Goal: Obtain resource: Obtain resource

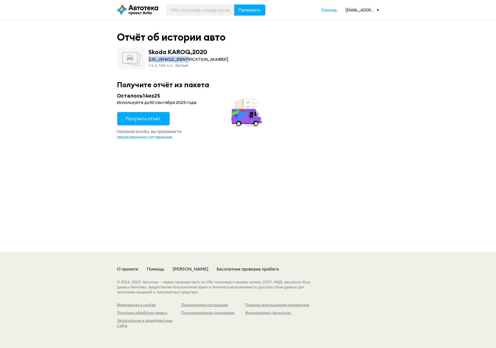
drag, startPoint x: 149, startPoint y: 57, endPoint x: 200, endPoint y: 58, distance: 50.7
click at [200, 58] on div "Skoda KAROQ , 2020 [US_VEHICLE_IDENTIFICATION_NUMBER] 1.4 л, 149 л.c., белый" at bounding box center [248, 58] width 262 height 21
copy div "[US_VEHICLE_IDENTIFICATION_NUMBER]"
click at [132, 117] on span "Получить отчёт" at bounding box center [143, 119] width 35 height 6
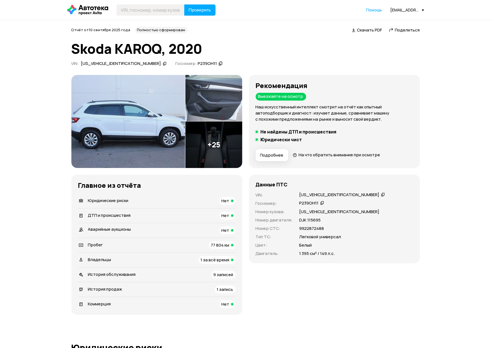
click at [381, 195] on icon at bounding box center [383, 195] width 4 height 6
click at [220, 245] on span "77 804 км" at bounding box center [220, 245] width 18 height 6
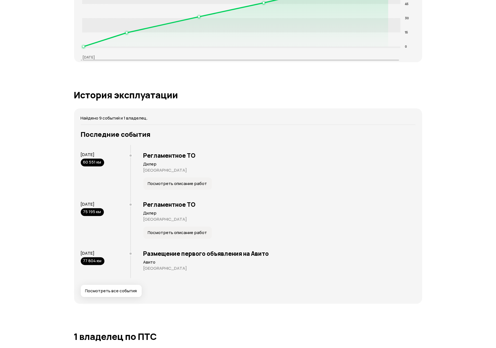
scroll to position [895, 0]
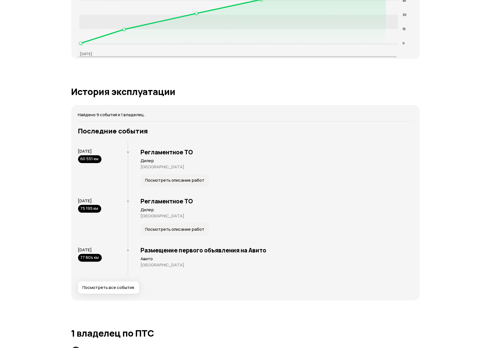
click at [162, 186] on button "Посмотреть описание работ" at bounding box center [175, 180] width 69 height 12
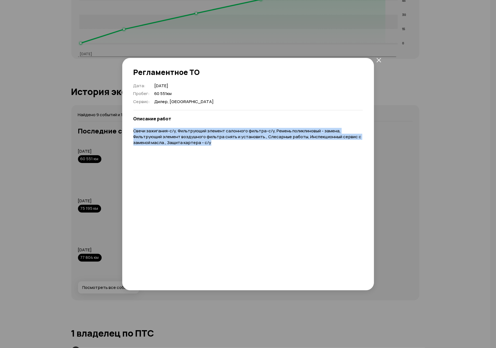
drag, startPoint x: 132, startPoint y: 134, endPoint x: 226, endPoint y: 145, distance: 94.3
click at [226, 145] on div "Дата : [DATE] Пробег : 60 551 км Сервис : [GEOGRAPHIC_DATA], [GEOGRAPHIC_DATA] …" at bounding box center [248, 180] width 252 height 195
click at [226, 145] on p "Свечи зажигания-с/у, Фильтрующий элемент салонного фильтра-с/у, Ремень поликлин…" at bounding box center [249, 136] width 230 height 17
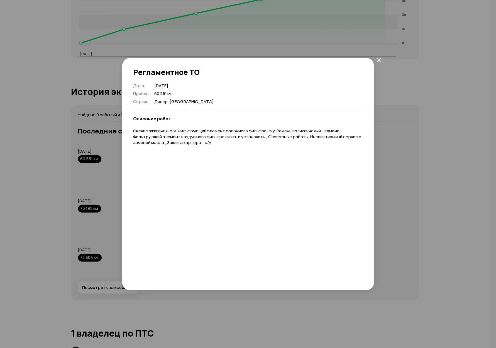
click at [82, 203] on div "Регламентное ТО Дата : [DATE] Пробег : 60 551 км Сервис : [GEOGRAPHIC_DATA], [G…" at bounding box center [248, 174] width 496 height 348
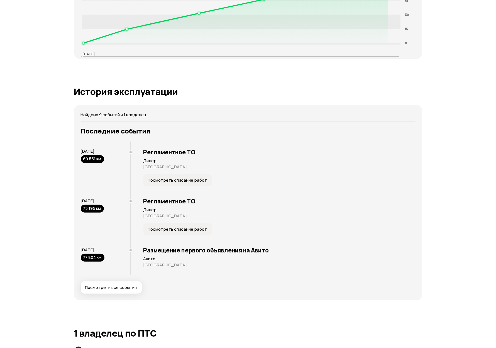
click at [158, 230] on span "Посмотреть описание работ" at bounding box center [177, 230] width 59 height 6
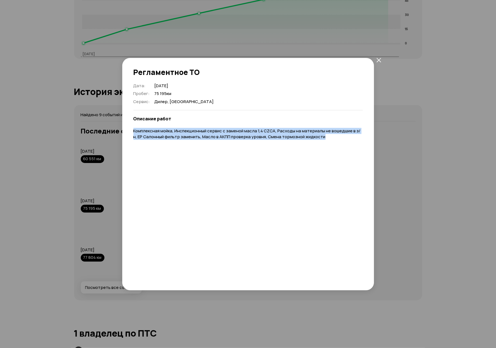
drag, startPoint x: 128, startPoint y: 132, endPoint x: 327, endPoint y: 140, distance: 199.5
click at [326, 140] on div "Дата : [DATE] Пробег : 75 195 км Сервис : Дилер, [GEOGRAPHIC_DATA] Описание раб…" at bounding box center [248, 180] width 252 height 195
click at [327, 140] on div "Дата : [DATE] Пробег : 75 195 км Сервис : Дилер, [GEOGRAPHIC_DATA] Описание раб…" at bounding box center [249, 180] width 230 height 195
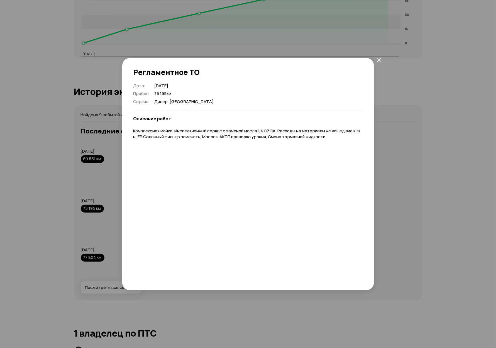
click at [106, 220] on div "Регламентное ТО Дата : [DATE] Пробег : 75 195 км Сервис : [GEOGRAPHIC_DATA], [G…" at bounding box center [248, 174] width 496 height 348
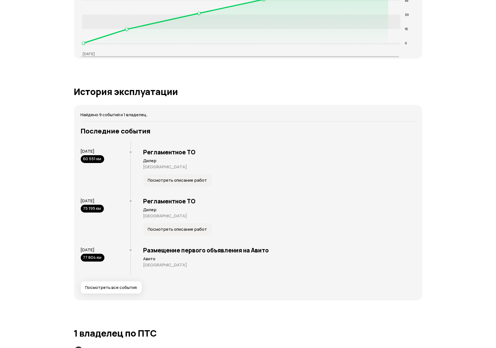
drag, startPoint x: 82, startPoint y: 209, endPoint x: 108, endPoint y: 209, distance: 25.9
click at [106, 208] on div "[DATE] 75 195 км" at bounding box center [106, 205] width 50 height 15
click at [115, 213] on div "[DATE] 75 195 км" at bounding box center [106, 205] width 50 height 15
click at [168, 230] on span "Посмотреть описание работ" at bounding box center [177, 230] width 59 height 6
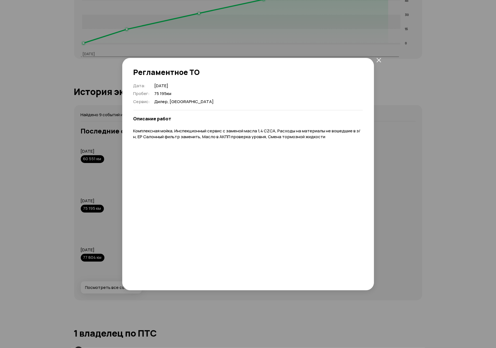
click at [385, 258] on div "Регламентное ТО Дата : [DATE] Пробег : 75 195 км Сервис : [GEOGRAPHIC_DATA], [G…" at bounding box center [248, 174] width 496 height 348
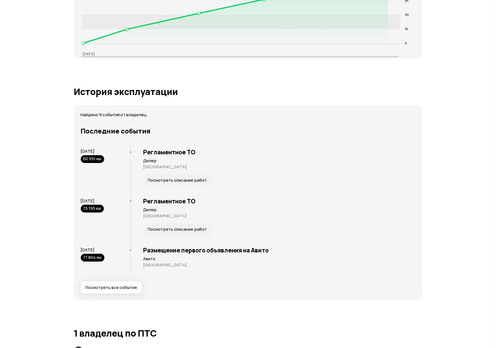
click at [279, 110] on div "Найдено 9 событий и 1 владелец. Последние события [DATE] 60 551 км Регламентное…" at bounding box center [248, 202] width 348 height 195
click at [339, 178] on div "Регламентное ТО Дилер [GEOGRAPHIC_DATA] Посмотреть описание работ" at bounding box center [272, 168] width 285 height 52
drag, startPoint x: 440, startPoint y: 175, endPoint x: 446, endPoint y: 175, distance: 6.1
click at [440, 175] on div "Отчёт от [DATE] Полностью сформирован   Скачать PDF   Поделиться Skoda KAROQ, 2…" at bounding box center [248, 71] width 496 height 1893
drag, startPoint x: 150, startPoint y: 86, endPoint x: 139, endPoint y: 87, distance: 10.4
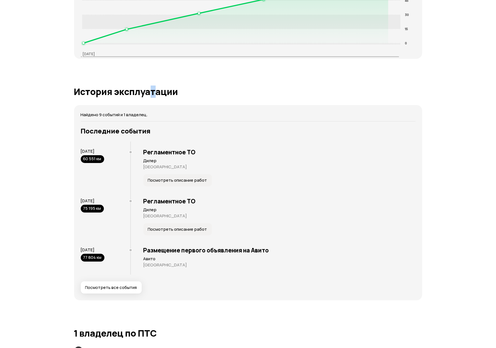
click at [146, 86] on div "Юридические риски Судя по нашим данным, это юридически чистый автомобиль: вы см…" at bounding box center [248, 202] width 348 height 1508
drag, startPoint x: 66, startPoint y: 99, endPoint x: 103, endPoint y: 151, distance: 64.2
click at [101, 152] on div "Отчёт от [DATE] Полностью сформирован   Скачать PDF   Поделиться Skoda KAROQ, 2…" at bounding box center [248, 71] width 496 height 1893
click at [462, 147] on div "Отчёт от [DATE] Полностью сформирован   Скачать PDF   Поделиться Skoda KAROQ, 2…" at bounding box center [248, 71] width 496 height 1893
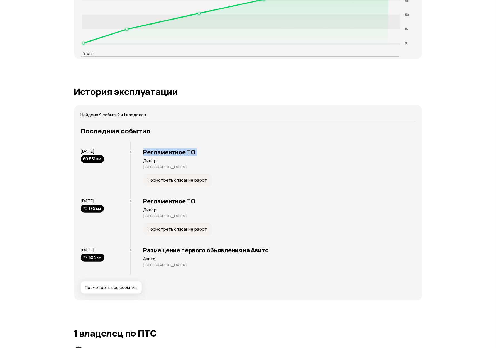
drag, startPoint x: 462, startPoint y: 147, endPoint x: 491, endPoint y: 75, distance: 76.8
click at [462, 146] on div "Отчёт от [DATE] Полностью сформирован   Скачать PDF   Поделиться Skoda KAROQ, 2…" at bounding box center [248, 71] width 496 height 1893
drag, startPoint x: 249, startPoint y: 15, endPoint x: 243, endPoint y: 20, distance: 7.7
click at [244, 20] on icon at bounding box center [235, 6] width 305 height 74
drag, startPoint x: 31, startPoint y: 195, endPoint x: 33, endPoint y: 180, distance: 15.4
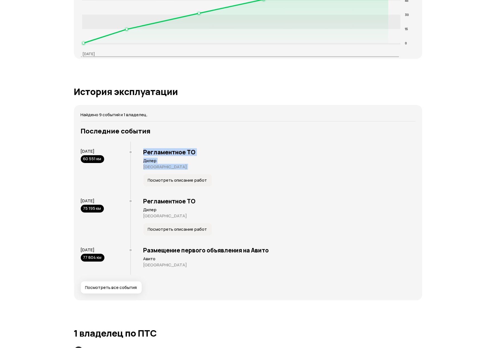
click at [32, 182] on div "Отчёт от [DATE] Полностью сформирован   Скачать PDF   Поделиться Skoda KAROQ, 2…" at bounding box center [248, 71] width 496 height 1893
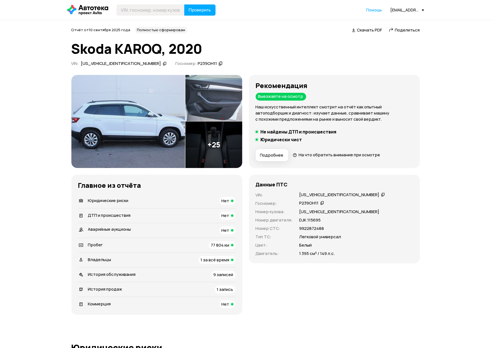
click at [381, 194] on icon at bounding box center [383, 195] width 4 height 6
drag, startPoint x: 258, startPoint y: 106, endPoint x: 422, endPoint y: 106, distance: 163.6
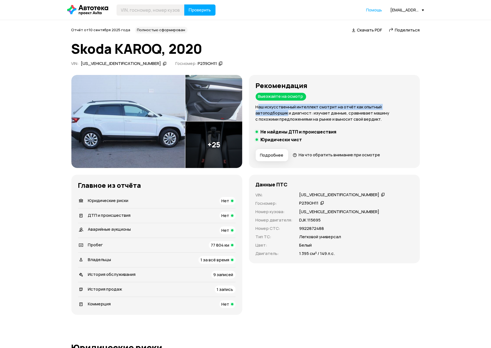
click at [381, 194] on icon at bounding box center [383, 195] width 4 height 6
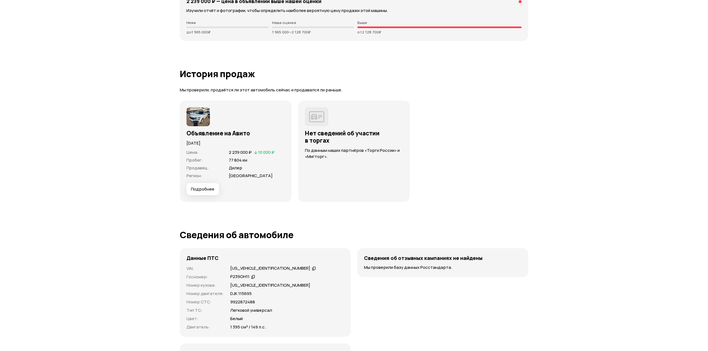
scroll to position [1375, 0]
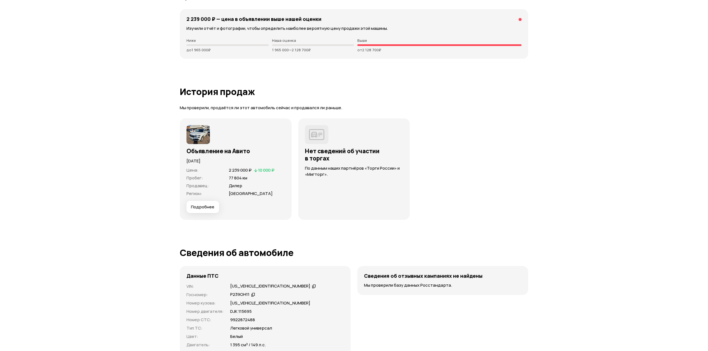
drag, startPoint x: 184, startPoint y: 162, endPoint x: 244, endPoint y: 164, distance: 60.2
click at [244, 164] on div "Объявление на Авито 8 сентября 2025 года Цена : 2 239 000 ₽   10 000 ₽ Пробег :…" at bounding box center [236, 168] width 112 height 101
click at [245, 164] on p "[DATE]" at bounding box center [235, 161] width 98 height 6
click at [187, 162] on p "[DATE]" at bounding box center [235, 161] width 98 height 6
drag, startPoint x: 182, startPoint y: 161, endPoint x: 230, endPoint y: 163, distance: 48.0
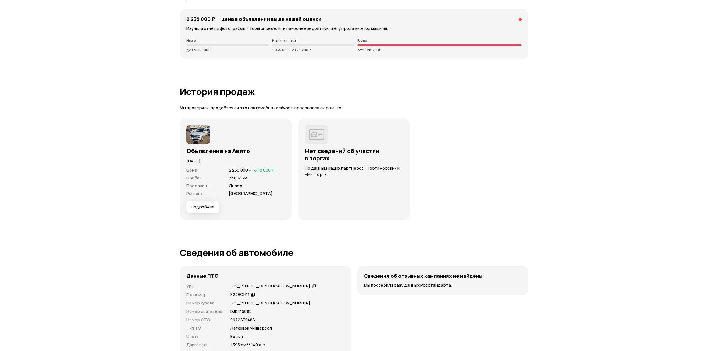
click at [230, 163] on div "Объявление на Авито 8 сентября 2025 года Цена : 2 239 000 ₽   10 000 ₽ Пробег :…" at bounding box center [236, 168] width 112 height 101
click at [231, 164] on p "[DATE]" at bounding box center [235, 161] width 98 height 6
drag, startPoint x: 184, startPoint y: 151, endPoint x: 242, endPoint y: 167, distance: 60.2
click at [237, 168] on div "Объявление на Авито 8 сентября 2025 года Цена : 2 239 000 ₽   10 000 ₽ Пробег :…" at bounding box center [236, 168] width 112 height 101
click at [250, 162] on p "[DATE]" at bounding box center [235, 161] width 98 height 6
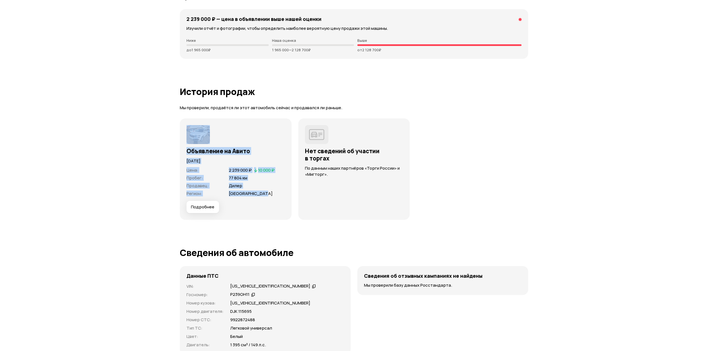
drag, startPoint x: 249, startPoint y: 196, endPoint x: 190, endPoint y: 144, distance: 78.4
click at [191, 144] on div "Объявление на Авито 8 сентября 2025 года Цена : 2 239 000 ₽   10 000 ₽ Пробег :…" at bounding box center [235, 169] width 98 height 88
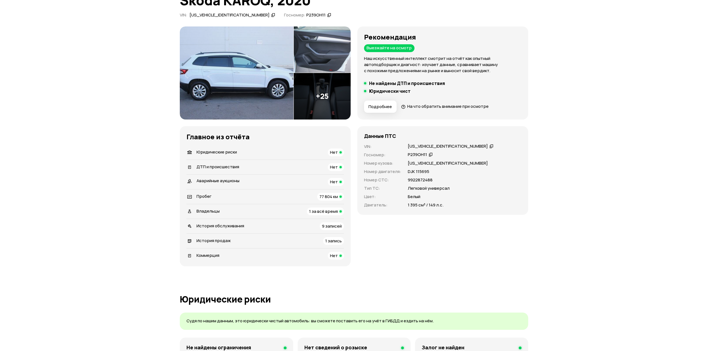
scroll to position [0, 0]
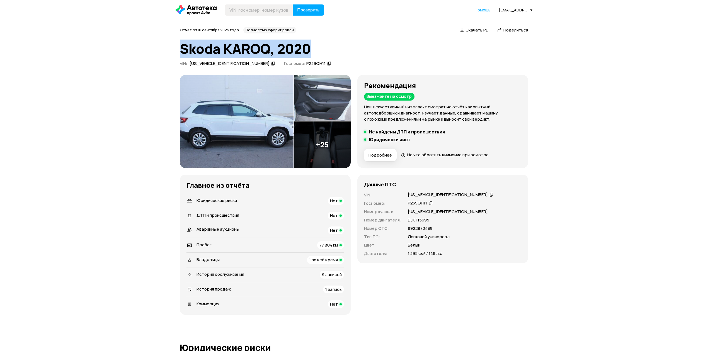
drag, startPoint x: 179, startPoint y: 46, endPoint x: 326, endPoint y: 42, distance: 146.7
click at [327, 45] on h1 "Skoda KAROQ, 2020" at bounding box center [354, 48] width 348 height 15
drag, startPoint x: 312, startPoint y: 54, endPoint x: 172, endPoint y: 46, distance: 141.0
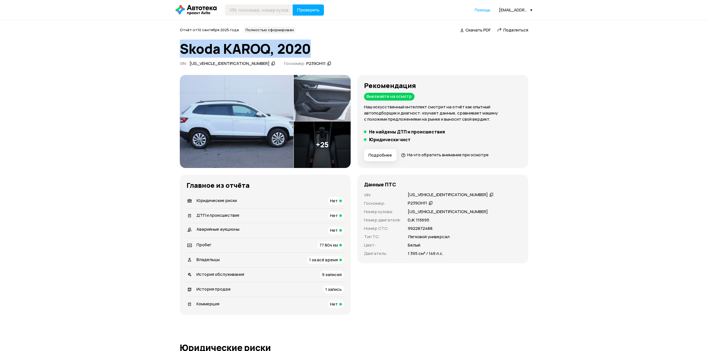
drag, startPoint x: 171, startPoint y: 47, endPoint x: 331, endPoint y: 43, distance: 160.6
click at [332, 44] on h1 "Skoda KAROQ, 2020" at bounding box center [354, 48] width 348 height 15
drag, startPoint x: 291, startPoint y: 48, endPoint x: 180, endPoint y: 52, distance: 111.3
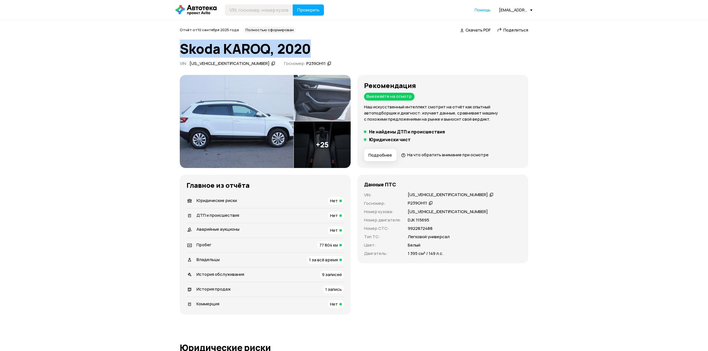
click at [181, 52] on h1 "Skoda KAROQ, 2020" at bounding box center [354, 48] width 348 height 15
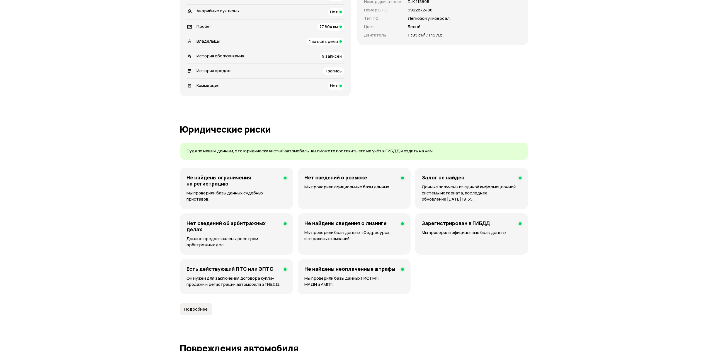
scroll to position [260, 0]
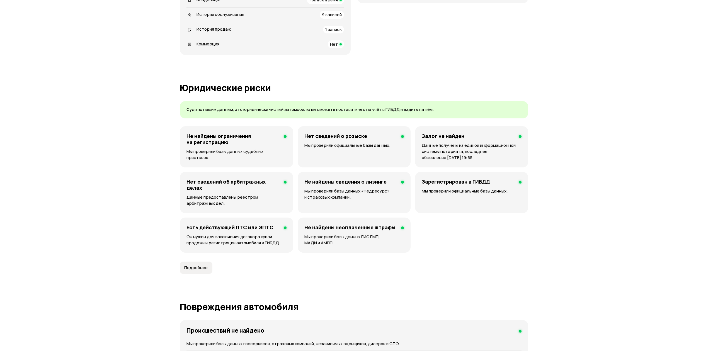
click at [219, 153] on p "Мы проверили базы данных судебных приставов." at bounding box center [236, 155] width 100 height 12
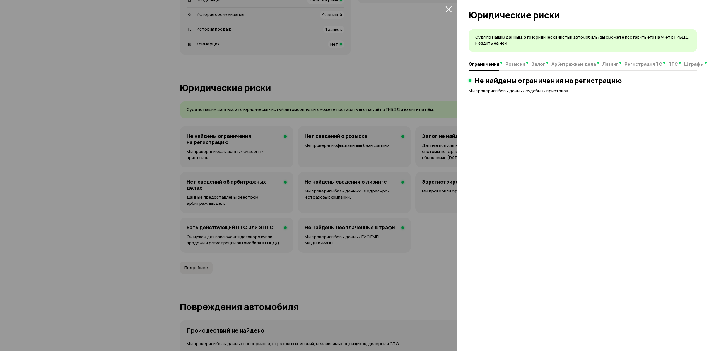
click at [447, 10] on icon "закрыть" at bounding box center [448, 9] width 6 height 6
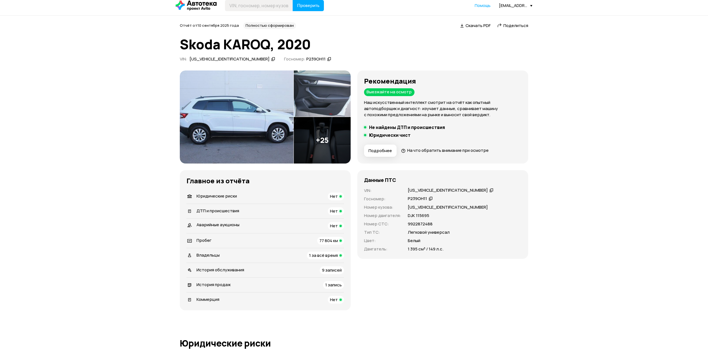
scroll to position [0, 0]
